Goal: Register for event/course

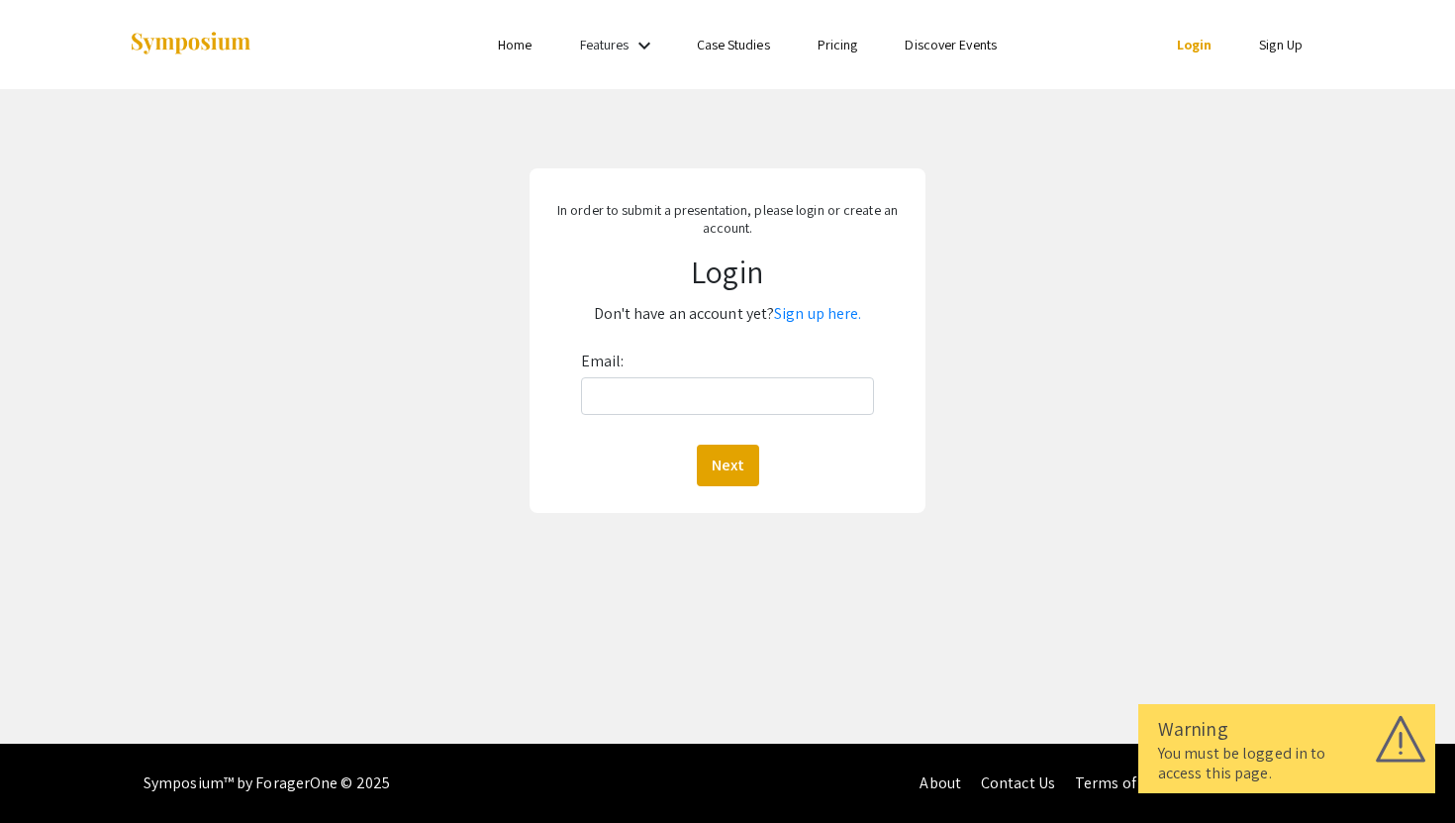
click at [670, 399] on input "Email:" at bounding box center [728, 396] width 294 height 38
type input "[EMAIL_ADDRESS][DOMAIN_NAME]"
click at [732, 451] on button "Next" at bounding box center [728, 465] width 62 height 42
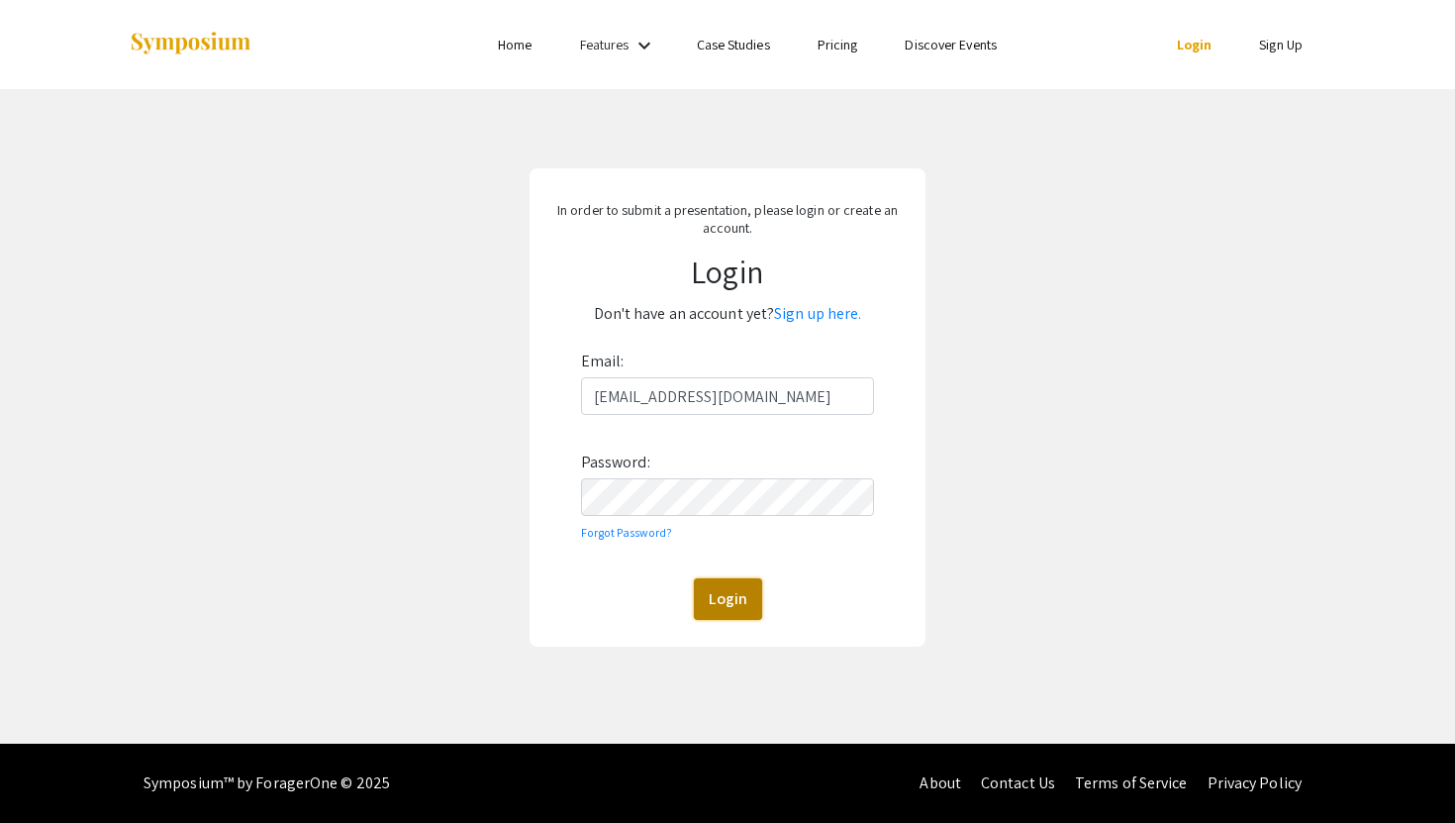
click at [724, 587] on button "Login" at bounding box center [728, 599] width 68 height 42
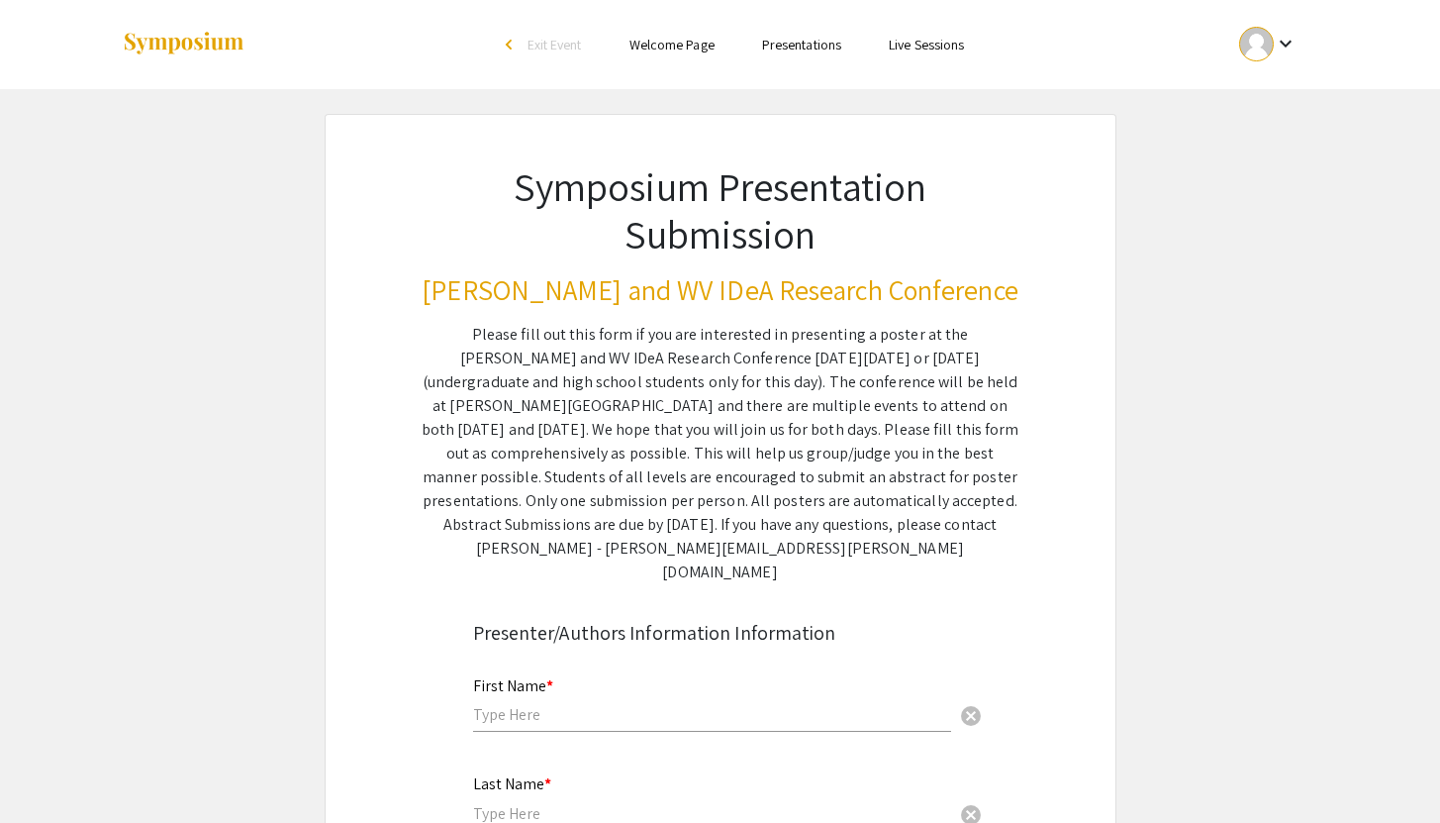
click at [781, 57] on ul "Skip navigation arrow_back_ios Exit Event Welcome Page Presentations Live Sessi…" at bounding box center [720, 44] width 395 height 89
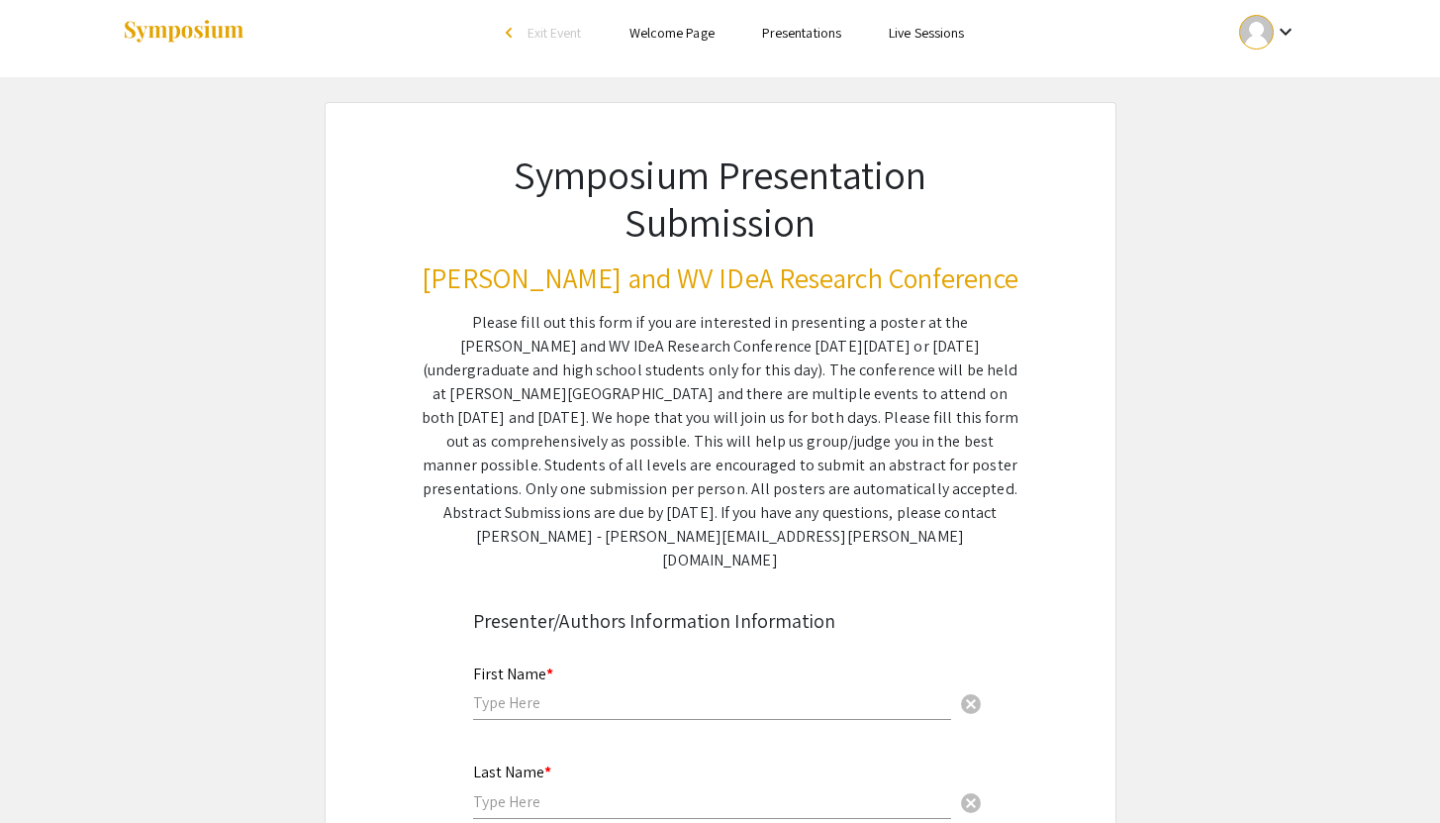
scroll to position [14, 0]
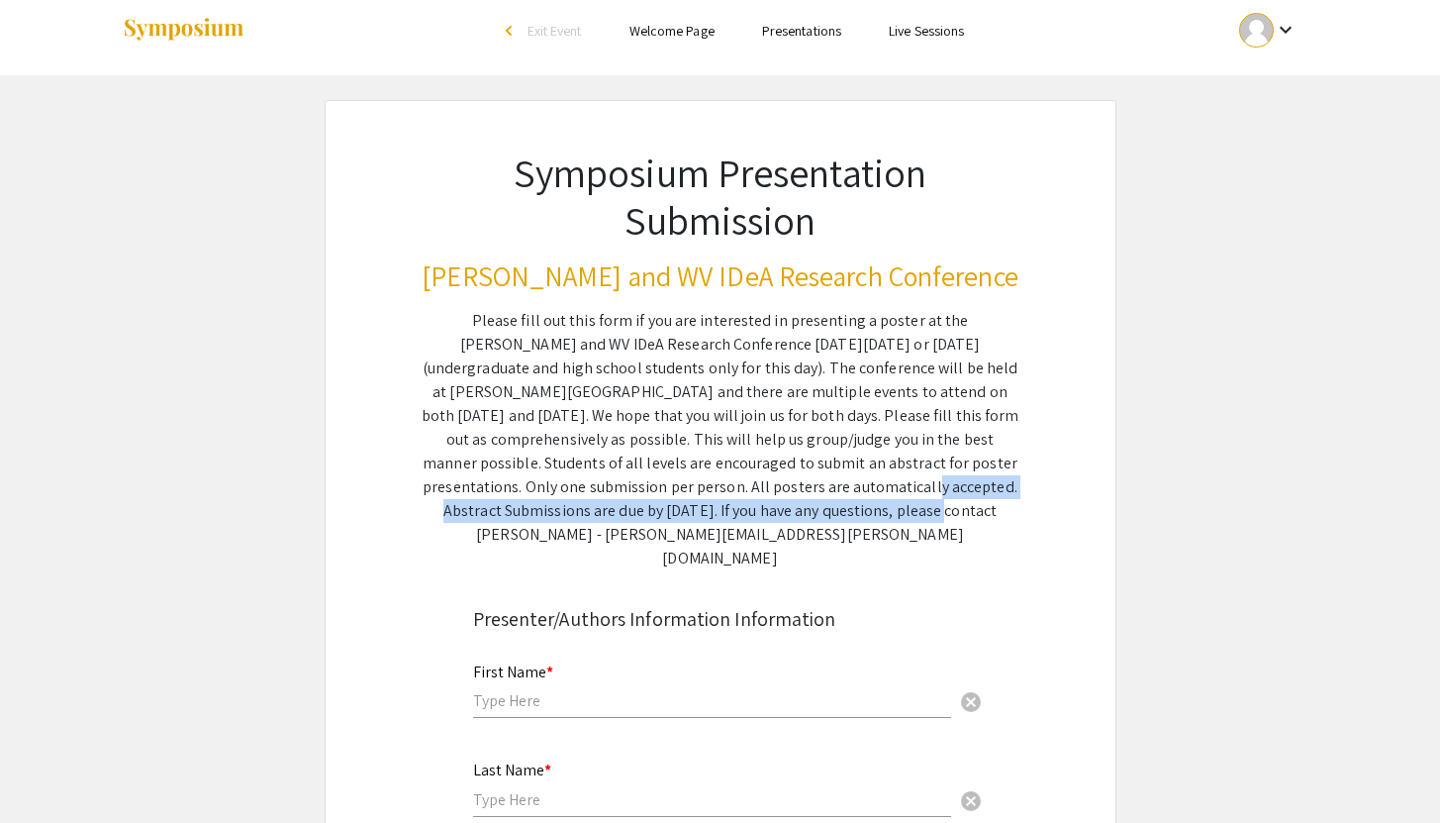
drag, startPoint x: 569, startPoint y: 487, endPoint x: 630, endPoint y: 502, distance: 62.2
click at [630, 502] on div "Please fill out this form if you are interested in presenting a poster at the […" at bounding box center [721, 439] width 598 height 261
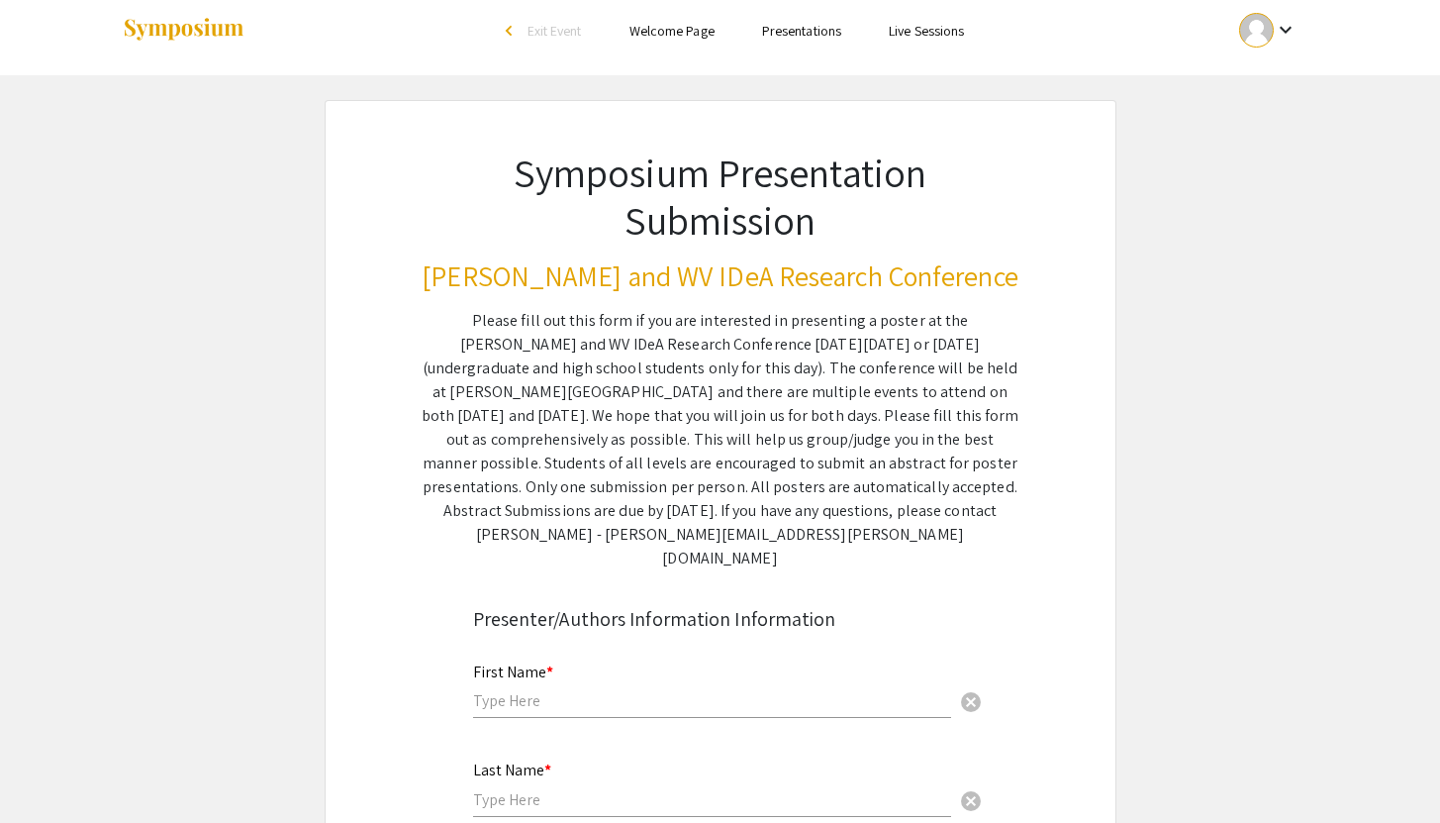
click at [739, 446] on div "Please fill out this form if you are interested in presenting a poster at the […" at bounding box center [721, 439] width 598 height 261
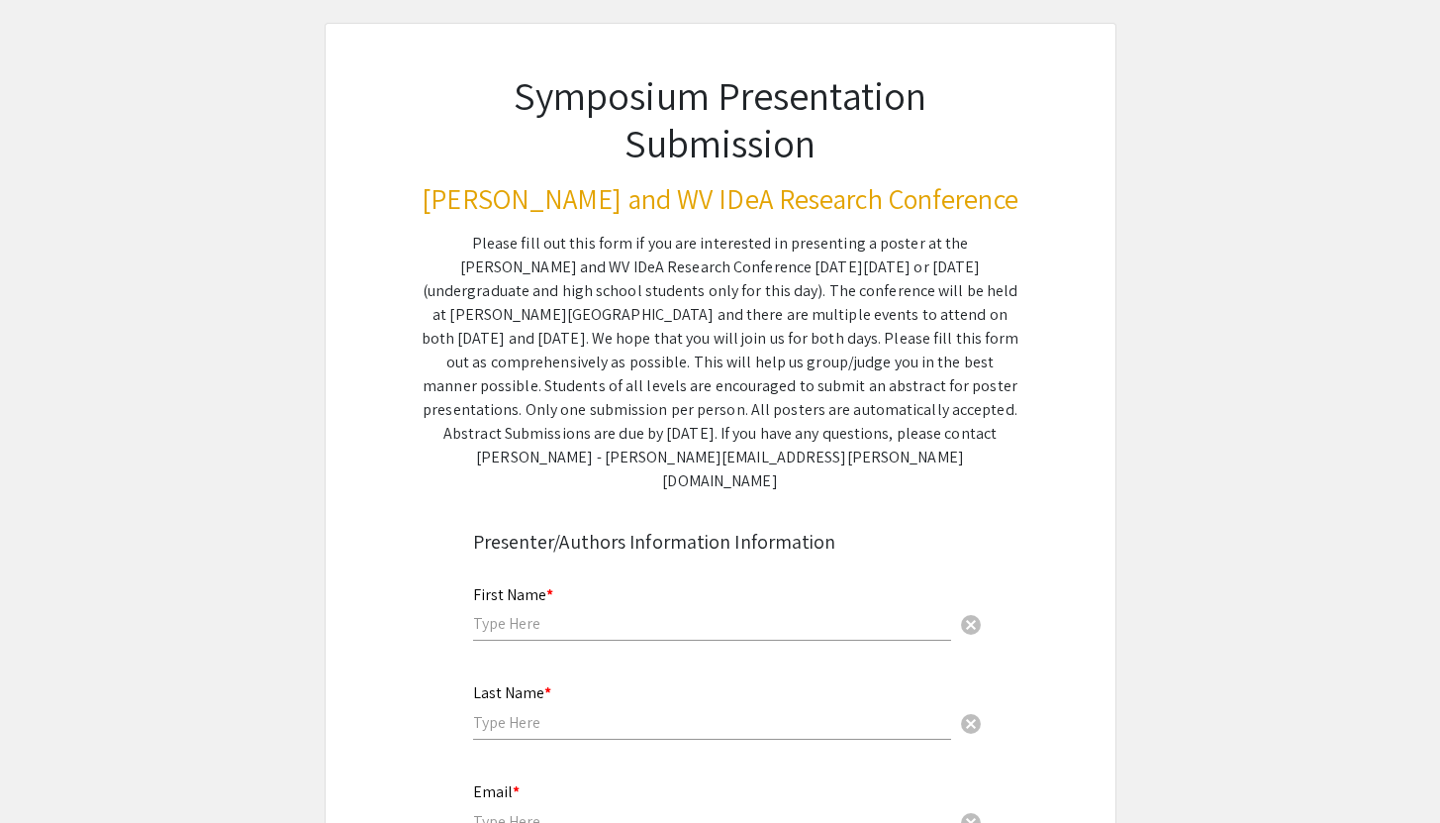
scroll to position [106, 0]
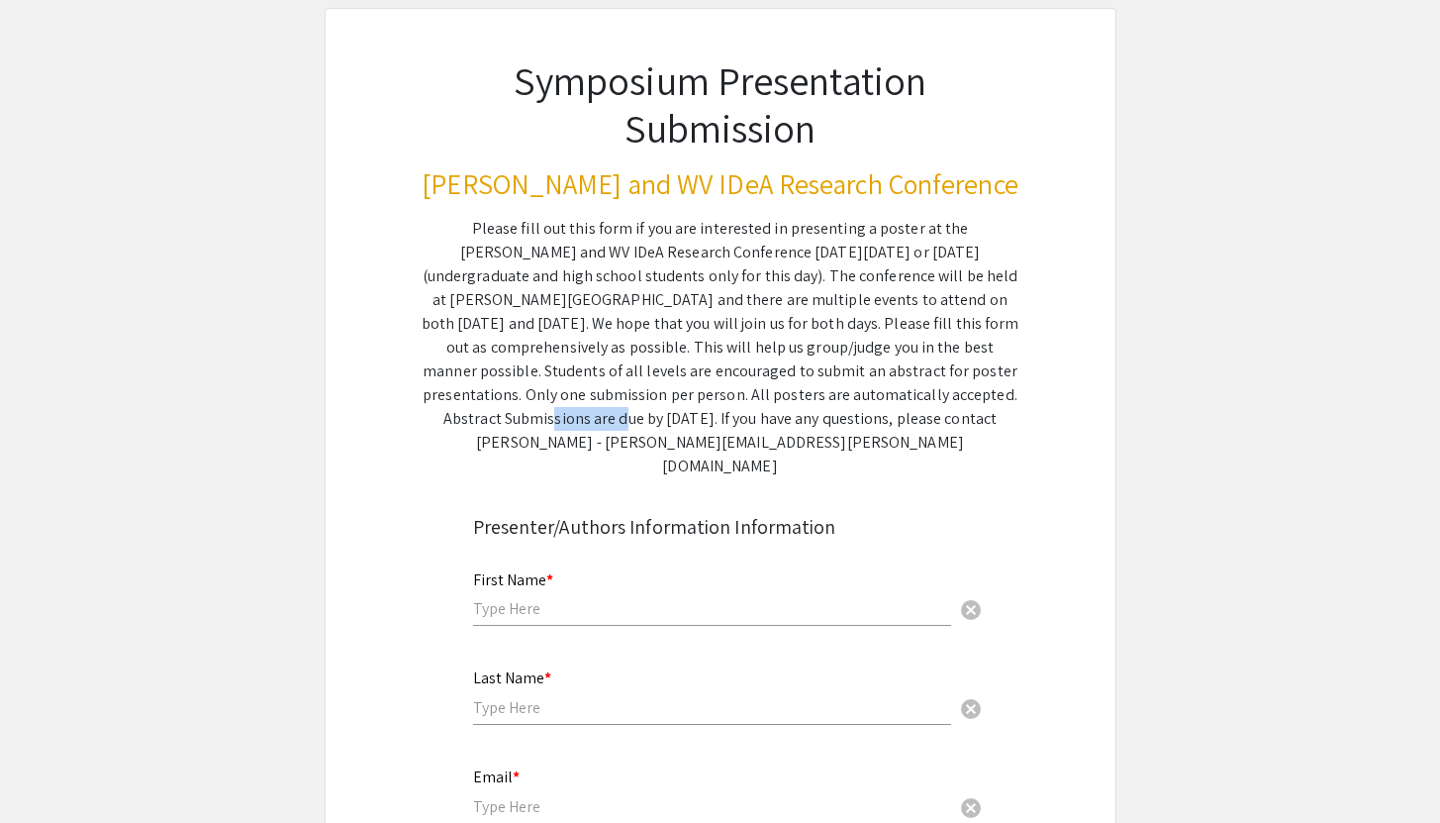
drag, startPoint x: 828, startPoint y: 386, endPoint x: 749, endPoint y: 392, distance: 78.4
click at [749, 392] on div "Please fill out this form if you are interested in presenting a poster at the […" at bounding box center [721, 347] width 598 height 261
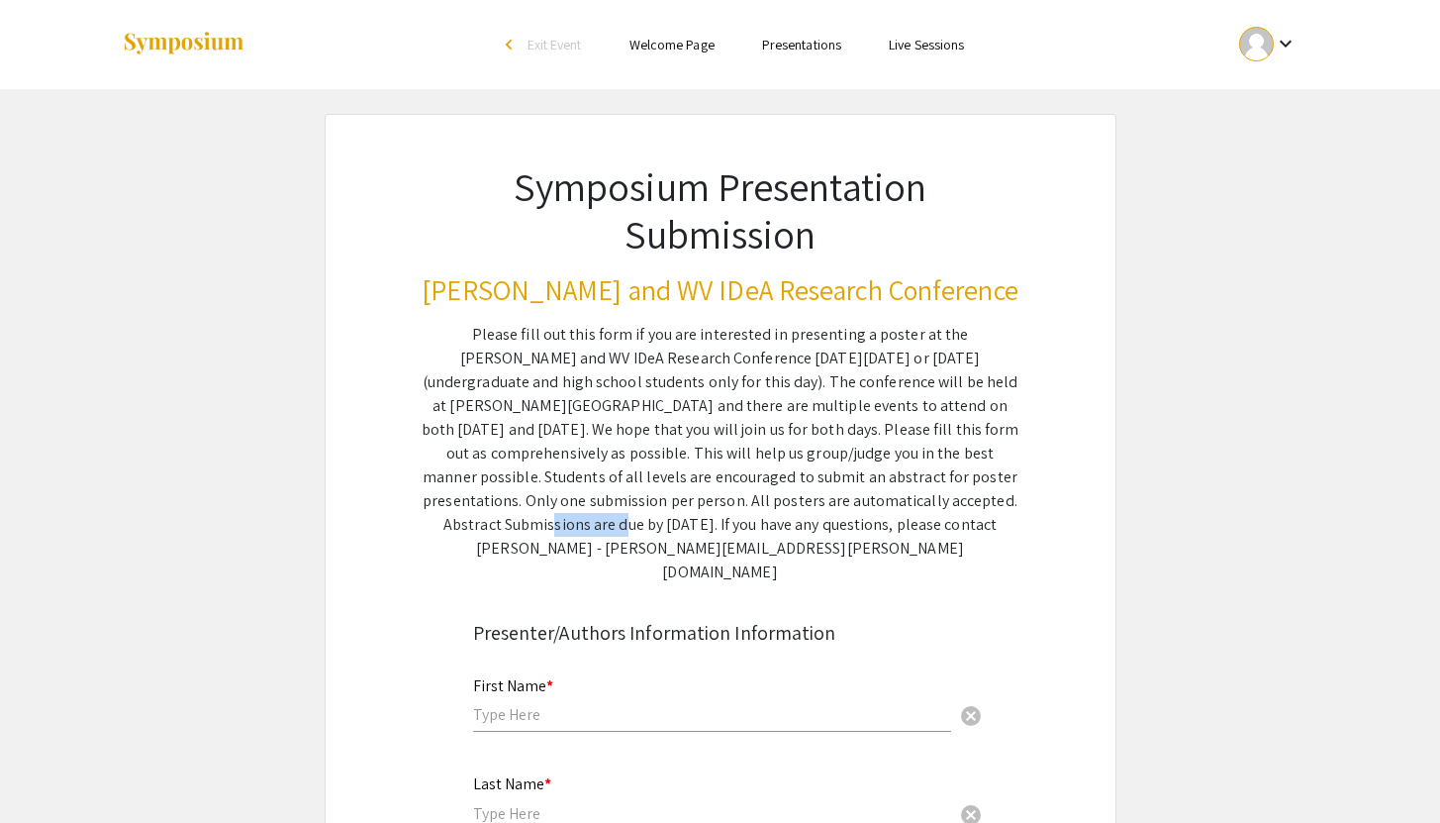
click at [691, 45] on link "Welcome Page" at bounding box center [672, 45] width 85 height 18
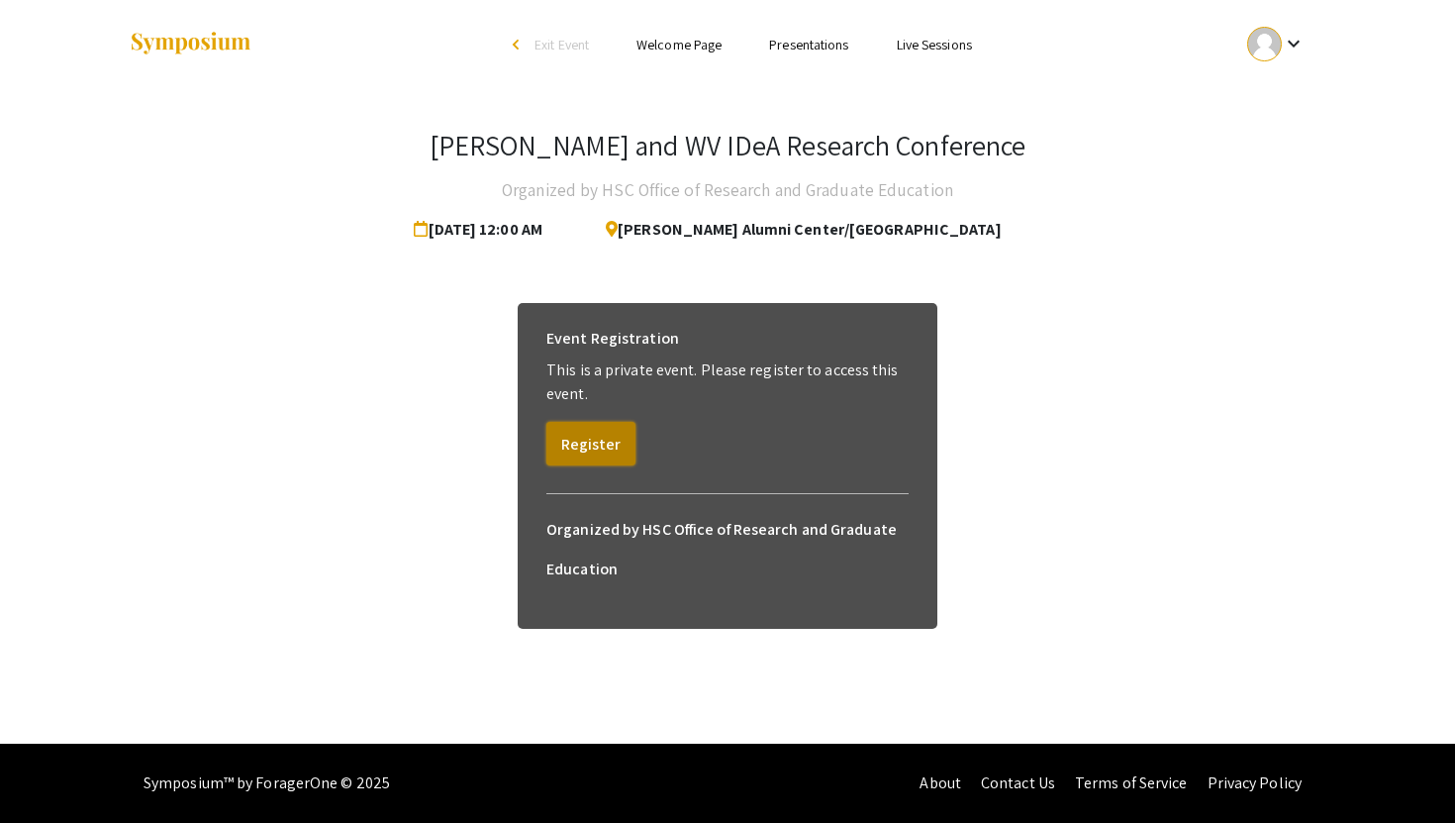
click at [613, 444] on button "Register" at bounding box center [590, 444] width 89 height 44
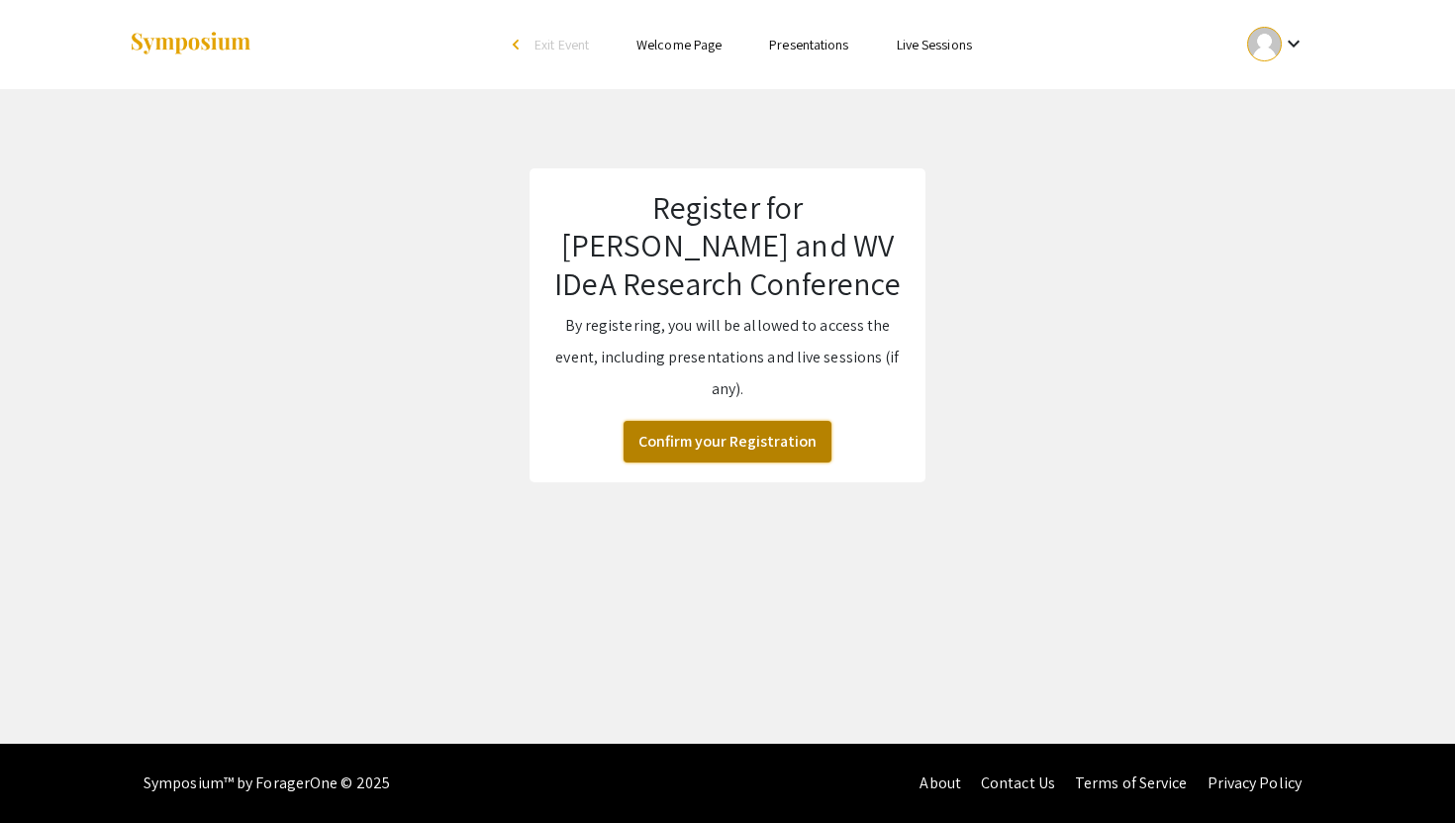
click at [692, 439] on button "Confirm your Registration" at bounding box center [728, 442] width 208 height 42
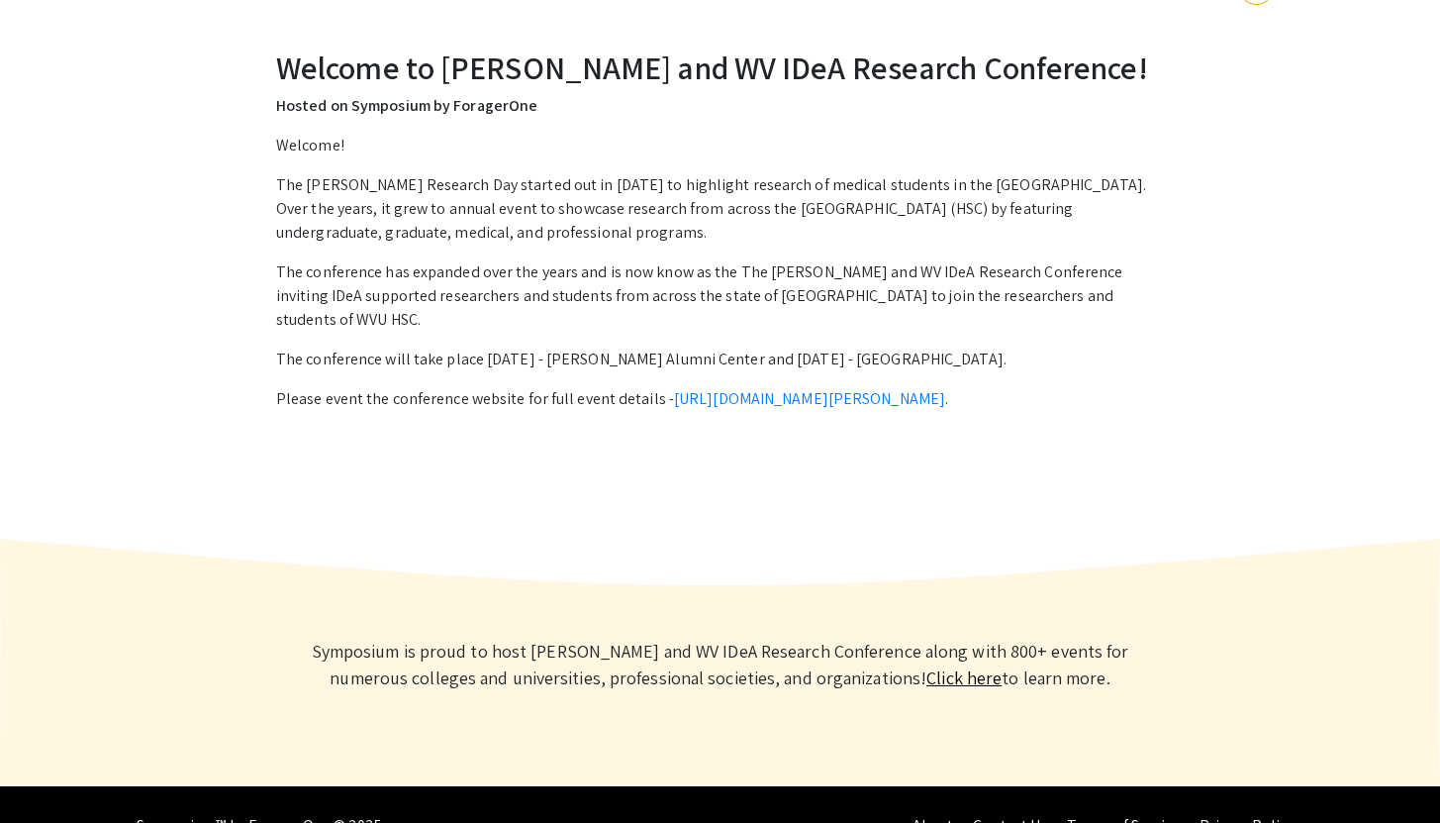
scroll to position [98, 0]
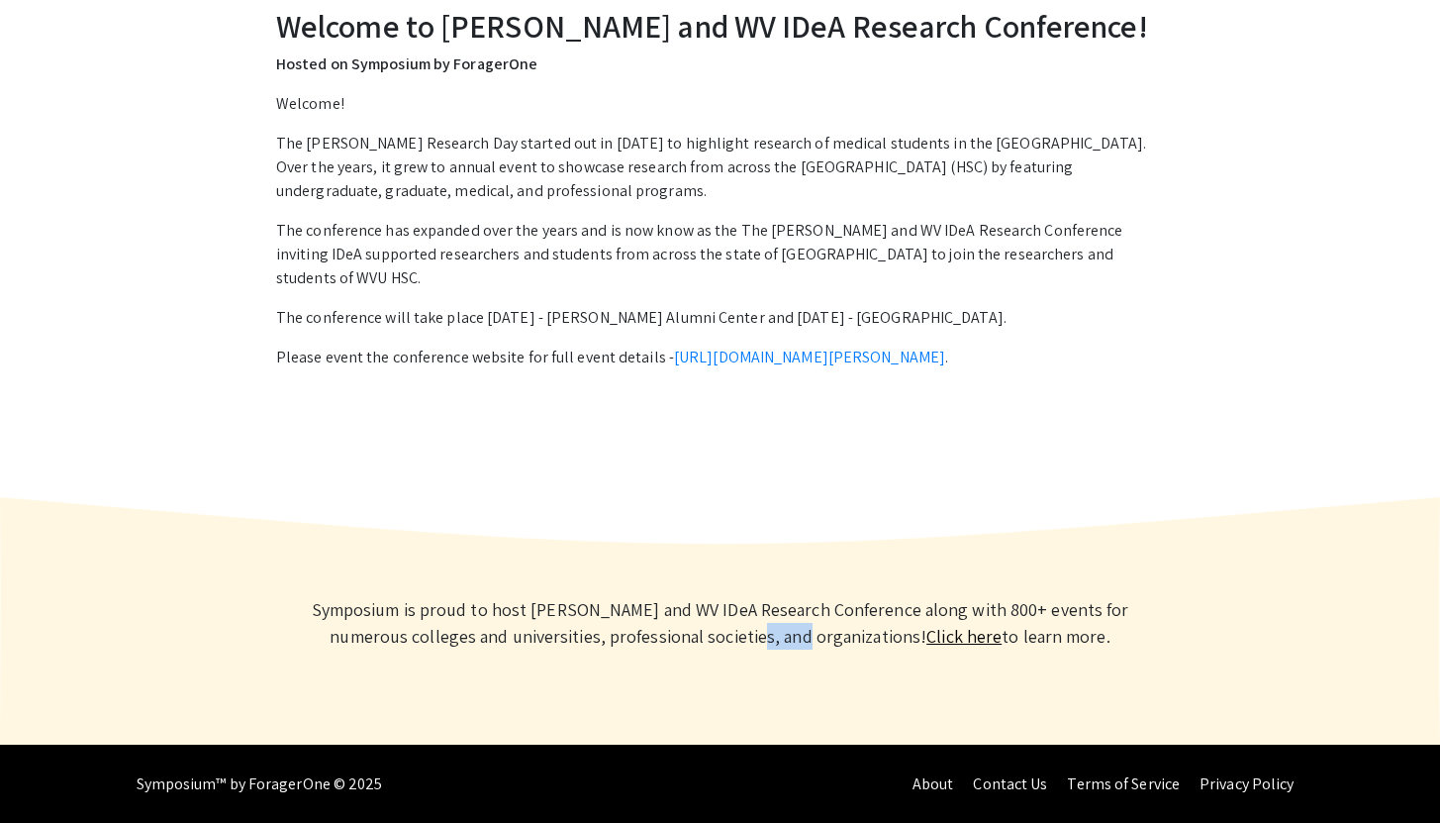
drag, startPoint x: 786, startPoint y: 633, endPoint x: 739, endPoint y: 633, distance: 46.5
click at [739, 633] on p "Symposium is proud to host [PERSON_NAME] and WV IDeA Research Conference along …" at bounding box center [720, 622] width 851 height 53
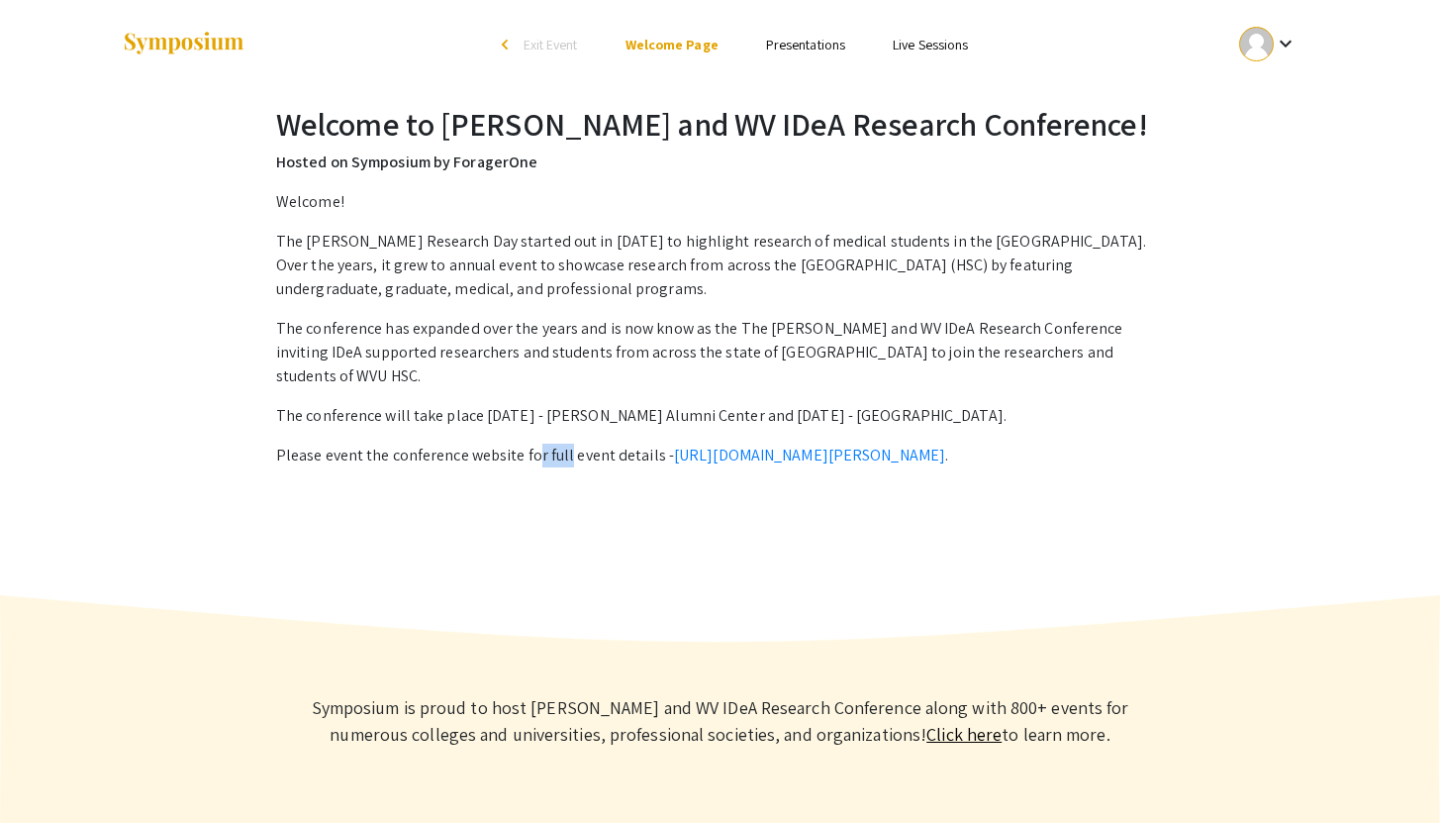
drag, startPoint x: 563, startPoint y: 435, endPoint x: 530, endPoint y: 436, distance: 33.7
click at [530, 443] on p "Please event the conference website for full event details - [URL][DOMAIN_NAME]…" at bounding box center [720, 455] width 888 height 24
click at [809, 37] on link "Presentations" at bounding box center [805, 45] width 79 height 18
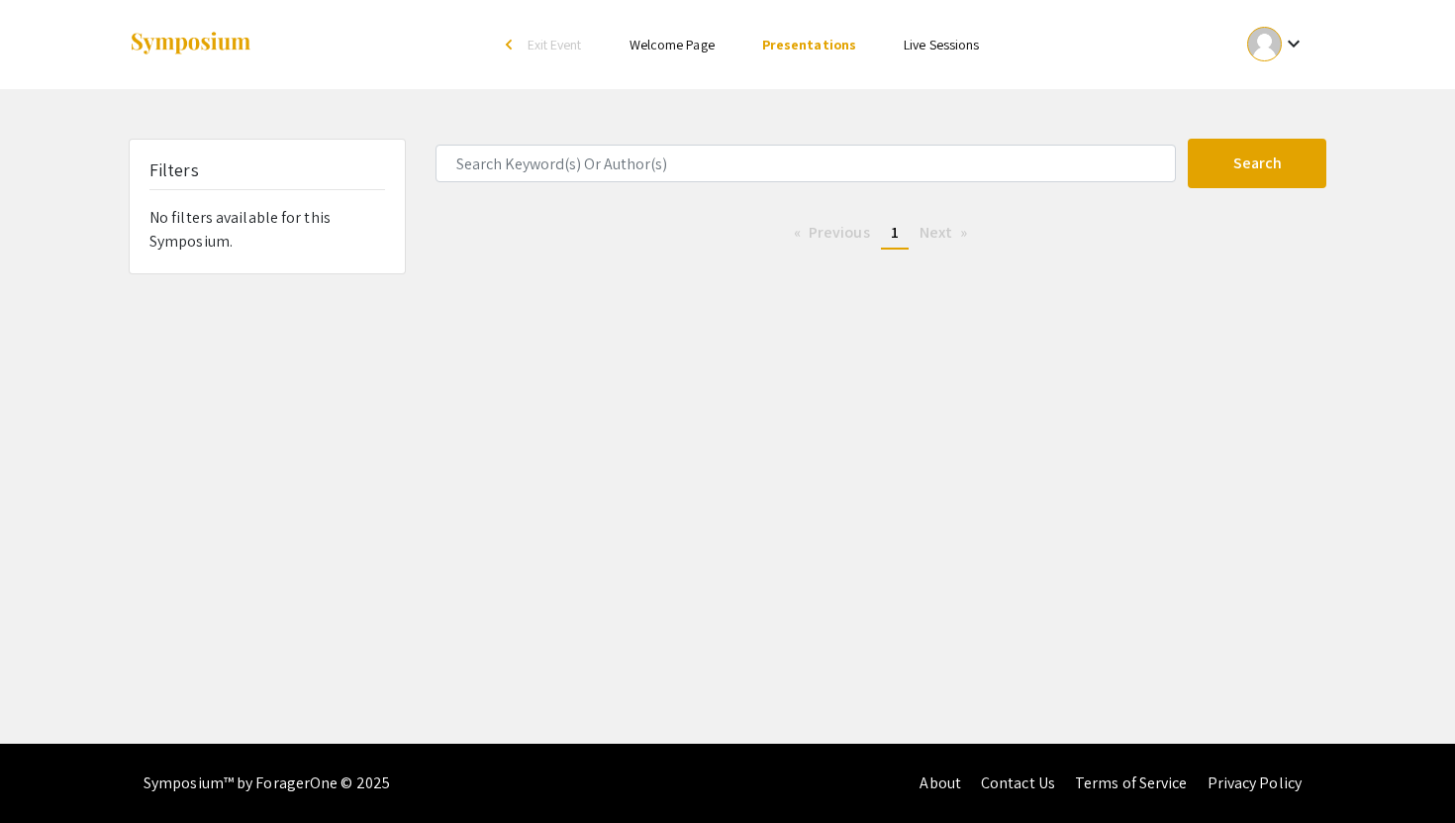
click at [931, 51] on link "Live Sessions" at bounding box center [941, 45] width 75 height 18
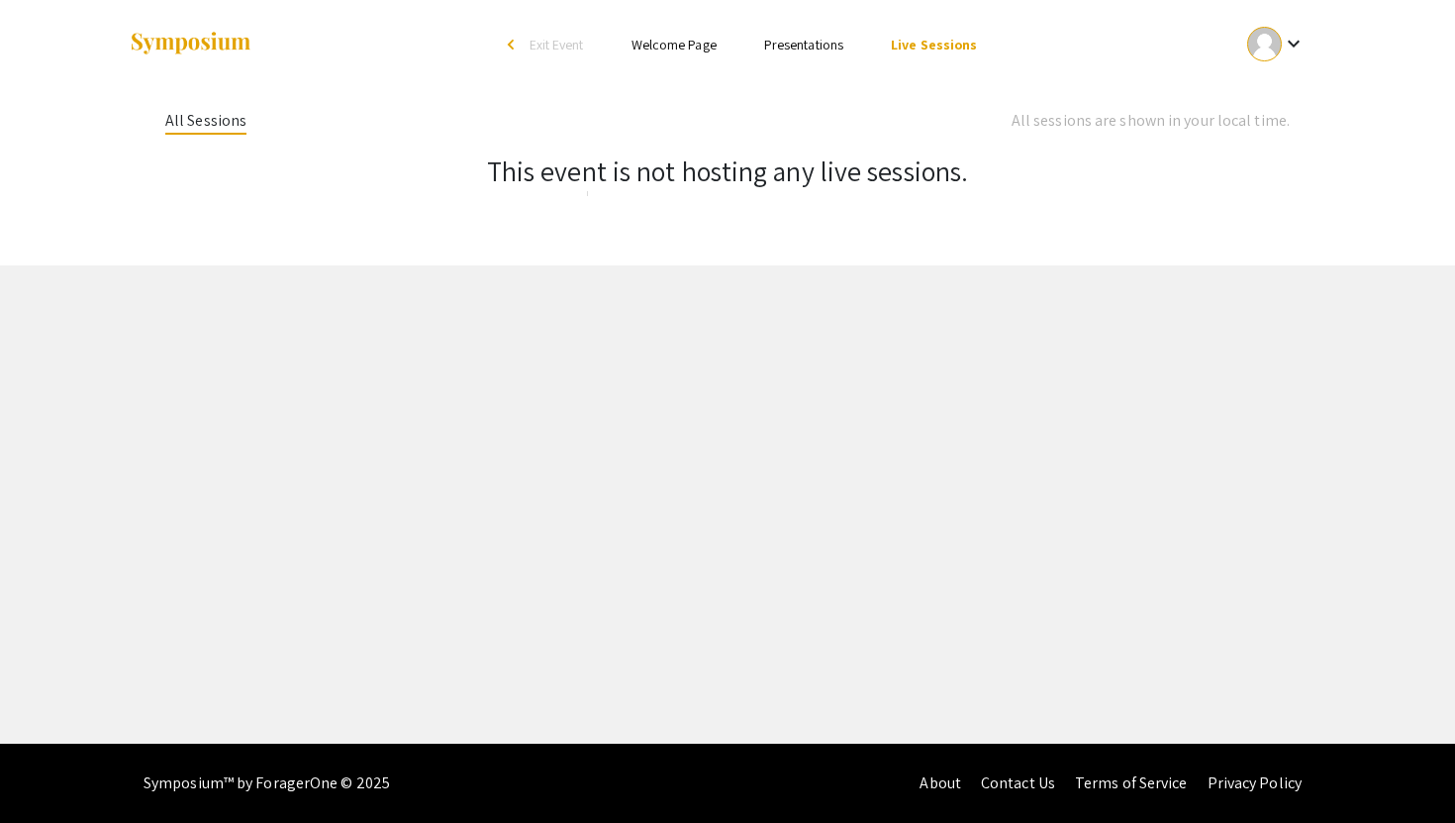
click at [703, 48] on link "Welcome Page" at bounding box center [674, 45] width 85 height 18
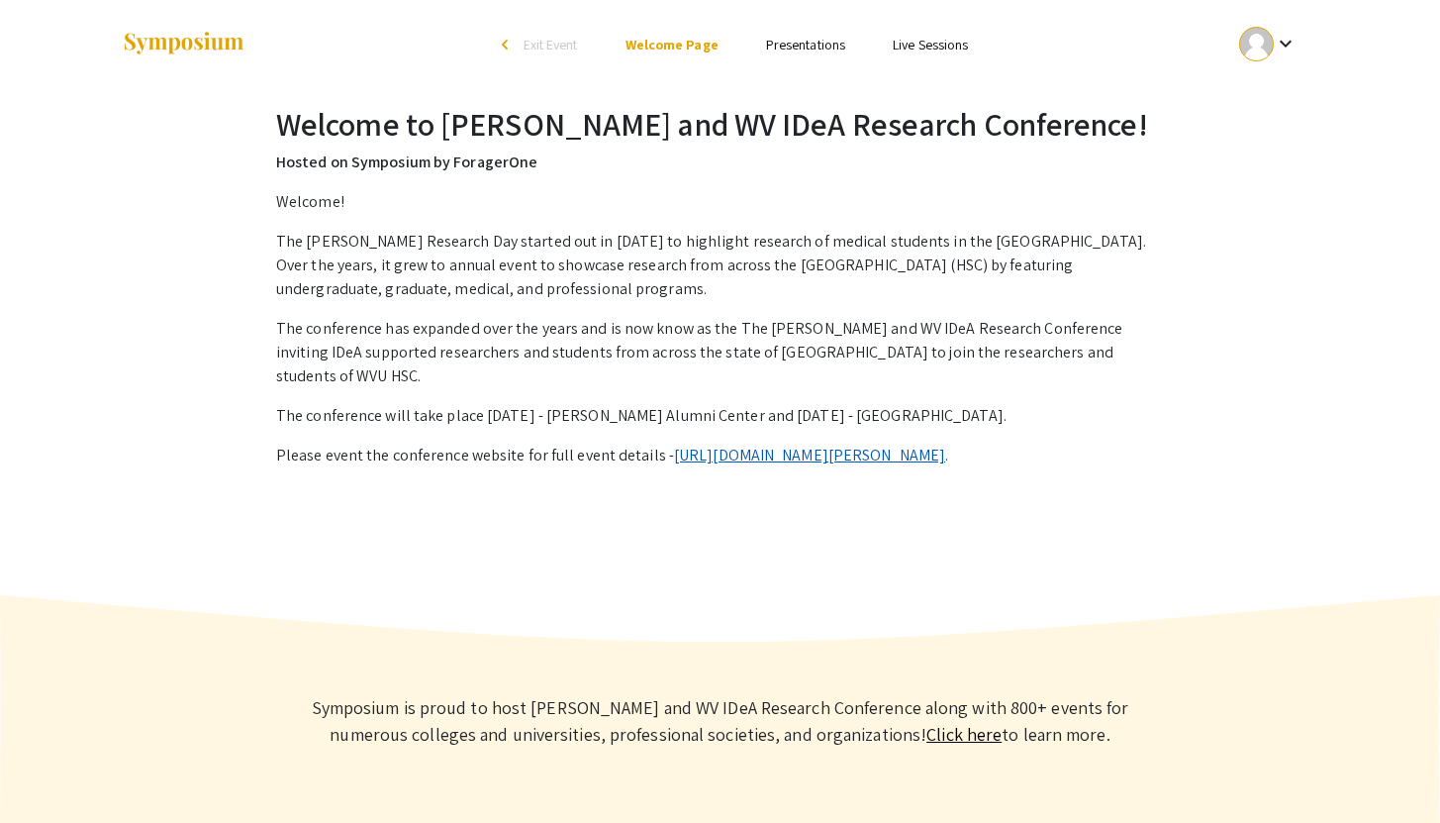
click at [727, 444] on link "[URL][DOMAIN_NAME][PERSON_NAME]" at bounding box center [809, 454] width 271 height 21
